Goal: Check status: Check status

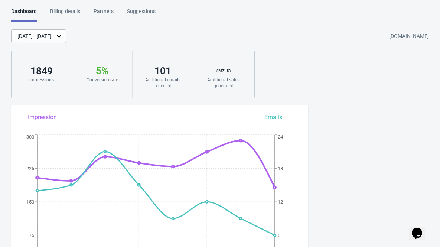
click at [52, 37] on div "[DATE] - [DATE]" at bounding box center [34, 36] width 34 height 8
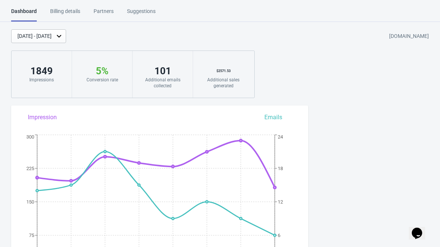
click at [52, 35] on div "[DATE] - [DATE]" at bounding box center [34, 36] width 34 height 8
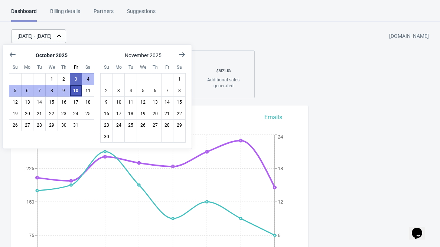
click at [77, 90] on button "10" at bounding box center [76, 91] width 13 height 12
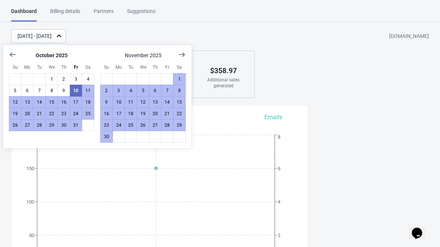
click at [180, 32] on div "[DATE] - [DATE] [DOMAIN_NAME]" at bounding box center [225, 36] width 429 height 14
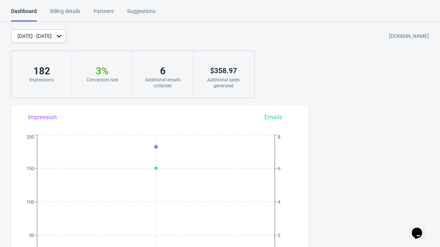
click at [52, 35] on div "[DATE] - [DATE]" at bounding box center [34, 36] width 34 height 8
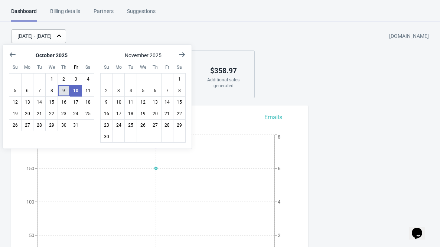
click at [62, 90] on button "9" at bounding box center [64, 91] width 13 height 12
click at [141, 35] on div "[DATE] - [DATE] [DOMAIN_NAME]" at bounding box center [225, 36] width 429 height 14
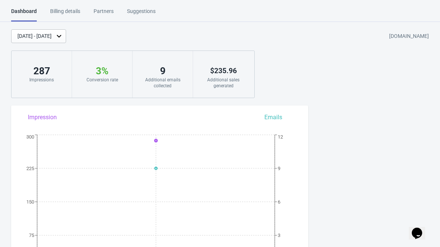
click at [52, 34] on div "[DATE] - [DATE]" at bounding box center [34, 36] width 34 height 8
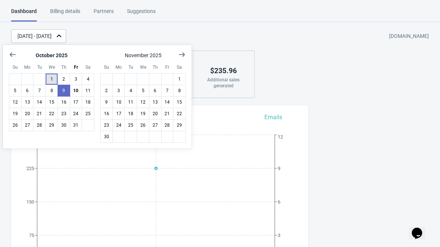
click at [50, 75] on button "1" at bounding box center [51, 79] width 13 height 12
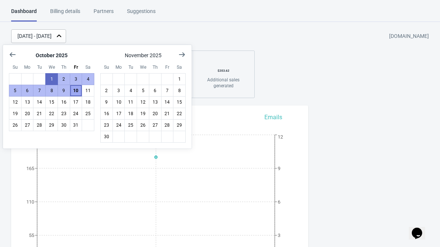
click at [74, 92] on button "10" at bounding box center [76, 91] width 13 height 12
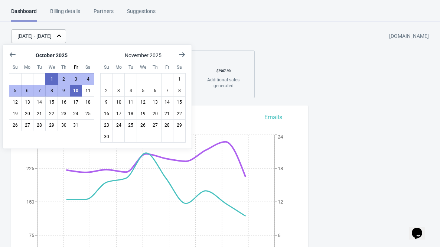
click at [162, 33] on div "[DATE] - [DATE] [DOMAIN_NAME]" at bounding box center [225, 36] width 429 height 14
